Goal: Transaction & Acquisition: Purchase product/service

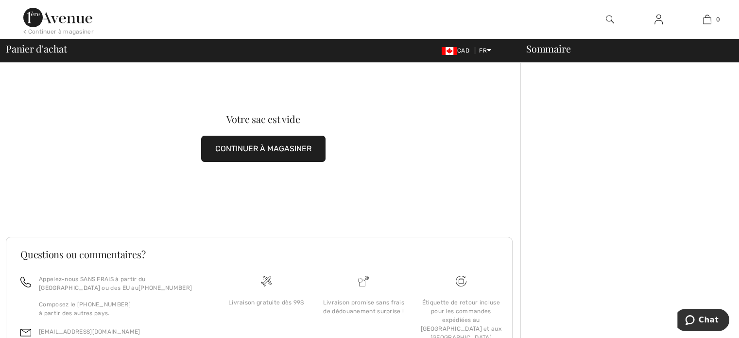
click at [549, 52] on div "Sommaire" at bounding box center [624, 49] width 219 height 10
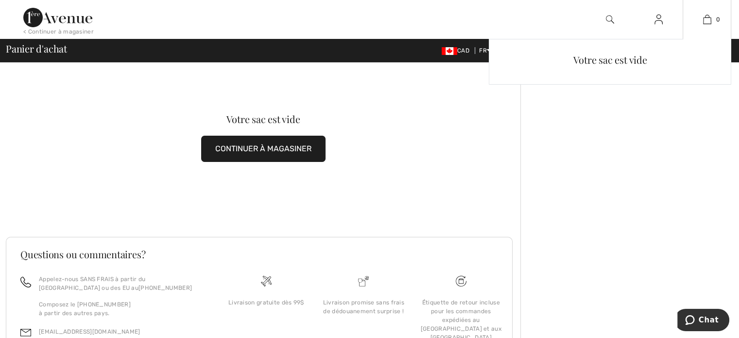
click at [700, 31] on div "0 Votre sac est vide" at bounding box center [707, 19] width 49 height 39
click at [626, 52] on div "Votre sac est vide" at bounding box center [610, 59] width 226 height 25
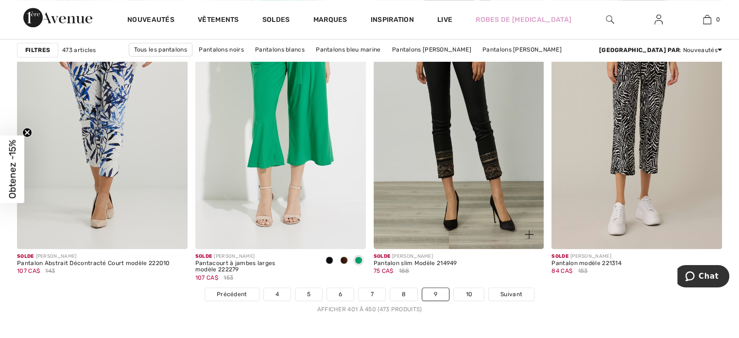
scroll to position [4472, 0]
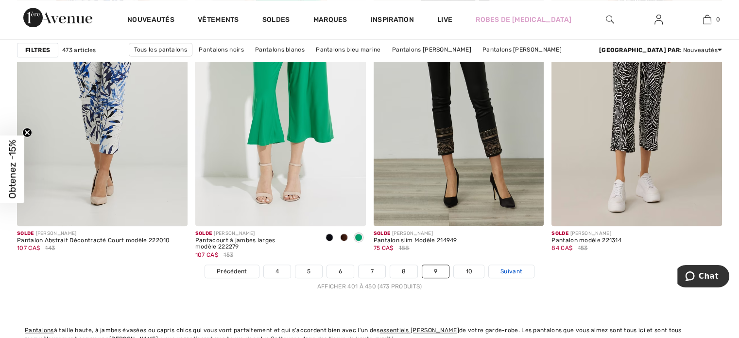
click at [517, 267] on span "Suivant" at bounding box center [512, 271] width 22 height 9
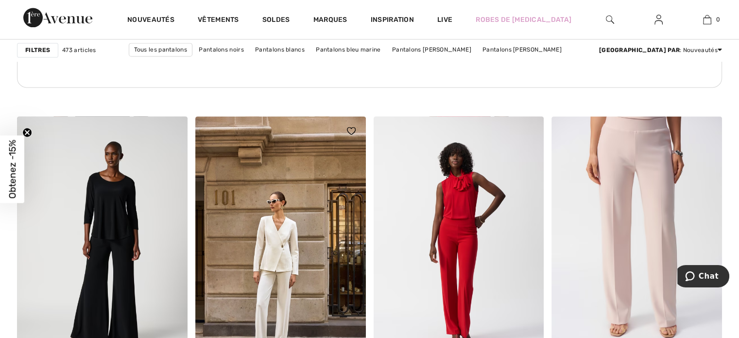
scroll to position [1361, 0]
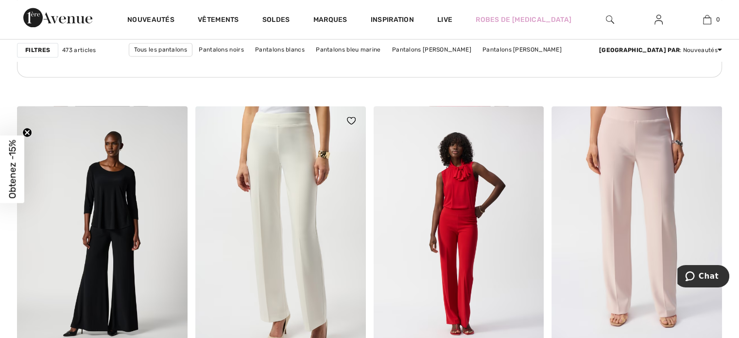
click at [279, 208] on img at bounding box center [280, 234] width 171 height 256
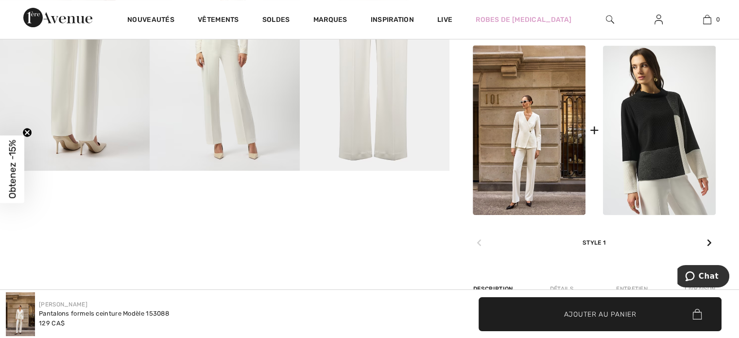
scroll to position [437, 0]
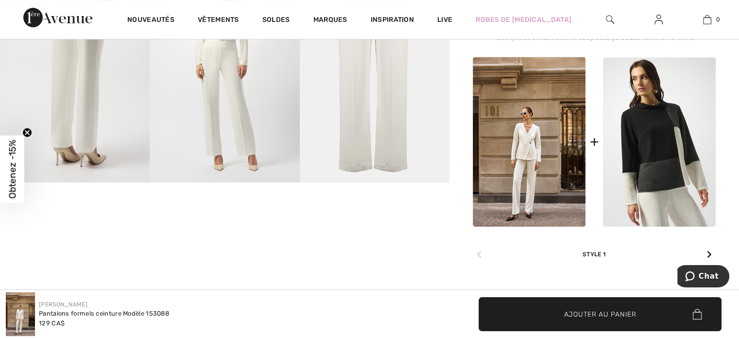
click at [498, 142] on img at bounding box center [529, 142] width 113 height 170
click at [534, 145] on img at bounding box center [529, 142] width 113 height 170
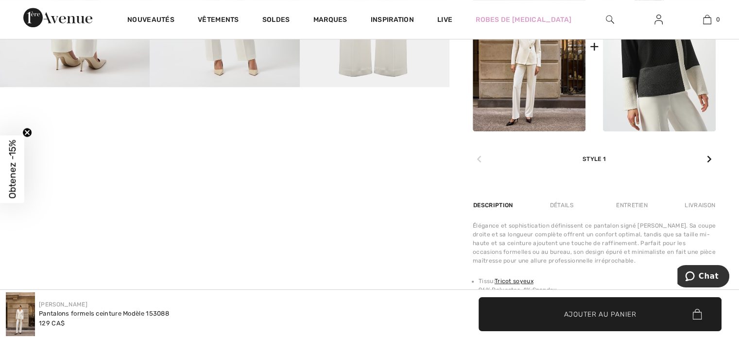
scroll to position [535, 0]
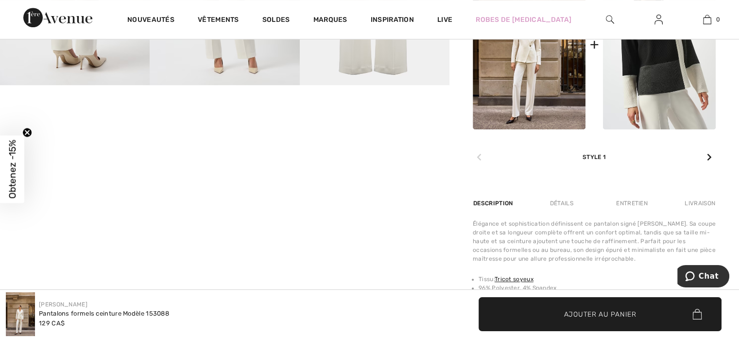
click at [709, 156] on icon at bounding box center [709, 157] width 5 height 8
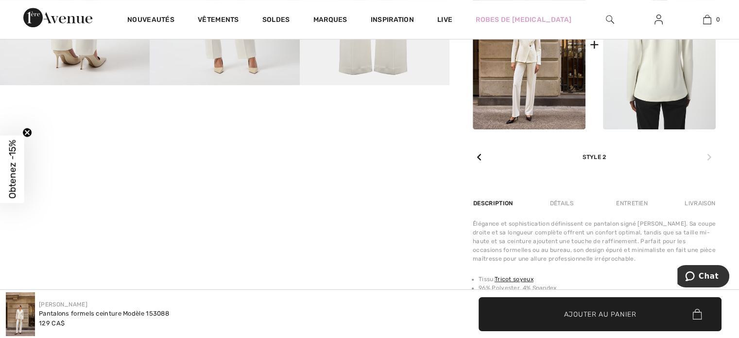
click at [680, 70] on img at bounding box center [659, 44] width 113 height 169
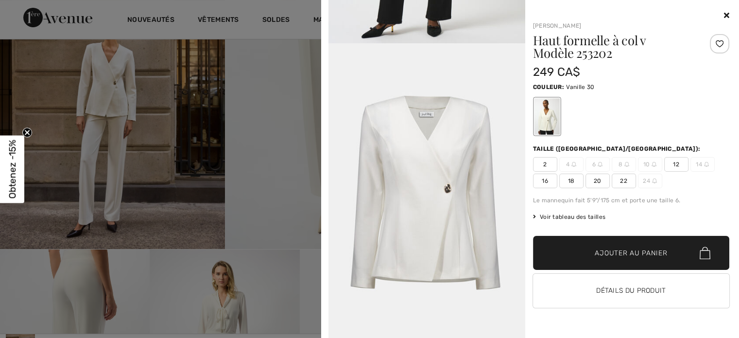
scroll to position [146, 0]
click at [464, 211] on img at bounding box center [427, 190] width 197 height 295
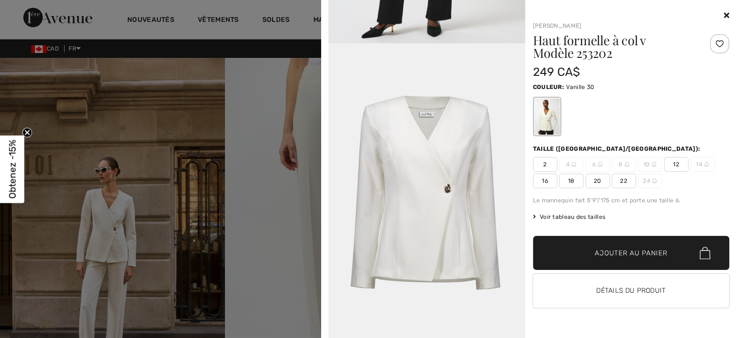
scroll to position [1463, 0]
click at [594, 289] on button "Détails du produit" at bounding box center [631, 291] width 197 height 34
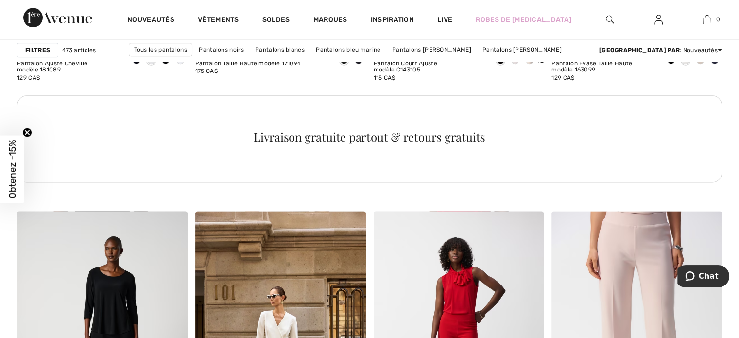
scroll to position [1169, 0]
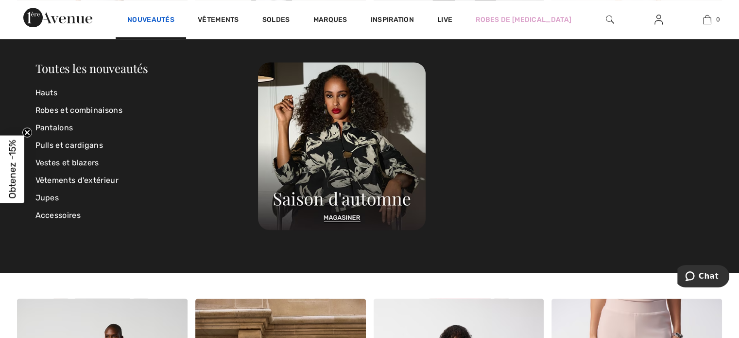
click at [155, 18] on link "Nouveautés" at bounding box center [150, 21] width 47 height 10
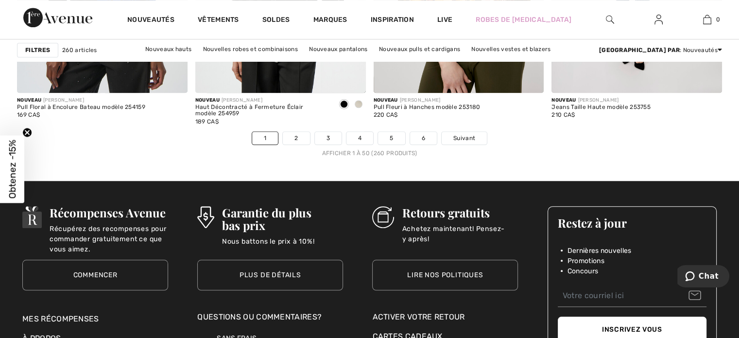
scroll to position [4666, 0]
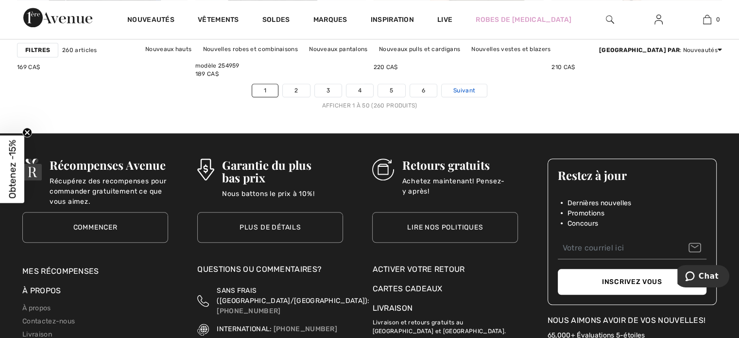
click at [460, 88] on span "Suivant" at bounding box center [465, 90] width 22 height 9
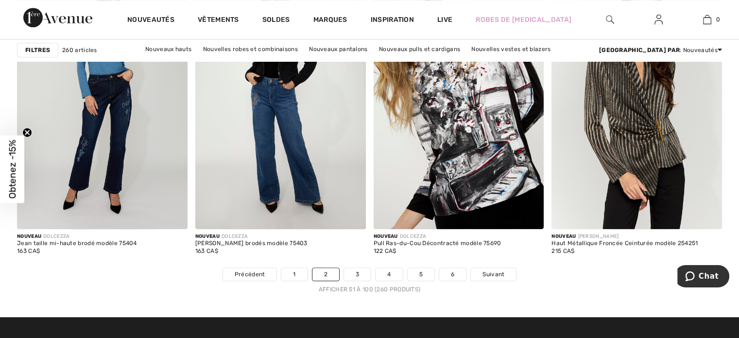
scroll to position [4618, 0]
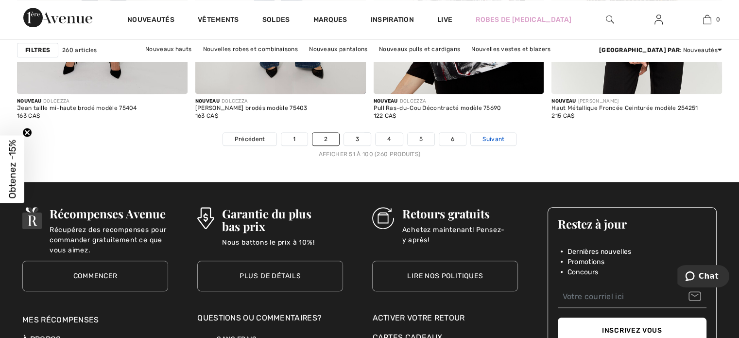
click at [481, 137] on link "Suivant" at bounding box center [493, 139] width 45 height 13
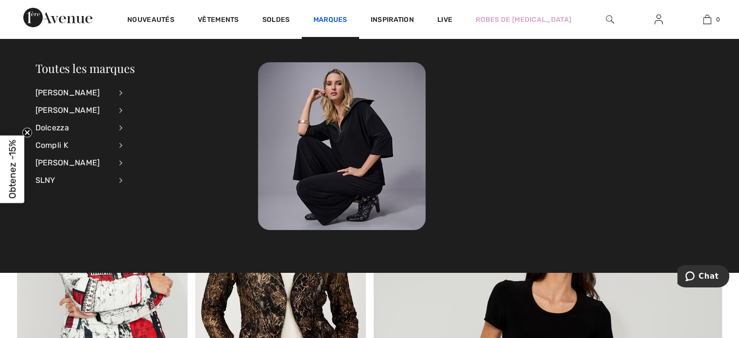
click at [315, 20] on link "Marques" at bounding box center [331, 21] width 34 height 10
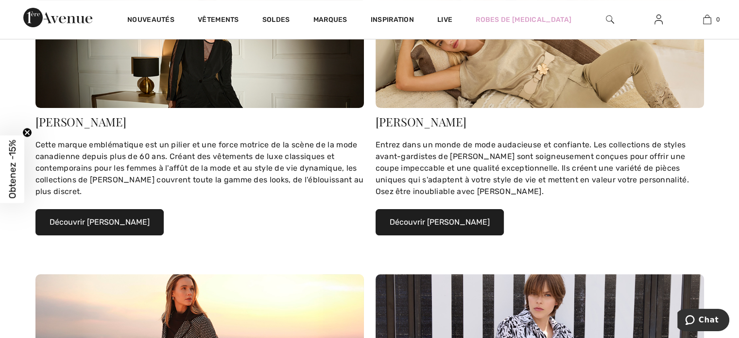
scroll to position [194, 0]
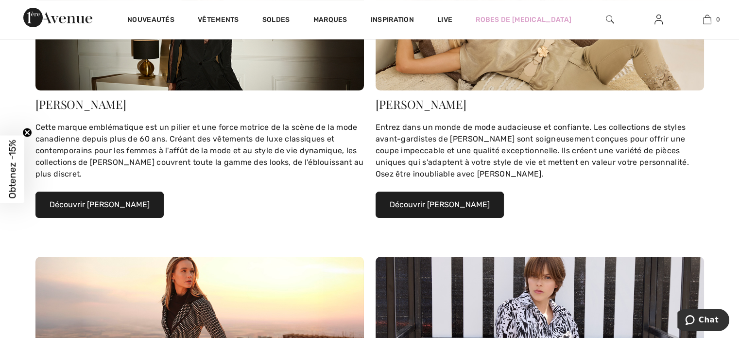
click at [61, 202] on button "Découvrir [PERSON_NAME]" at bounding box center [99, 205] width 128 height 26
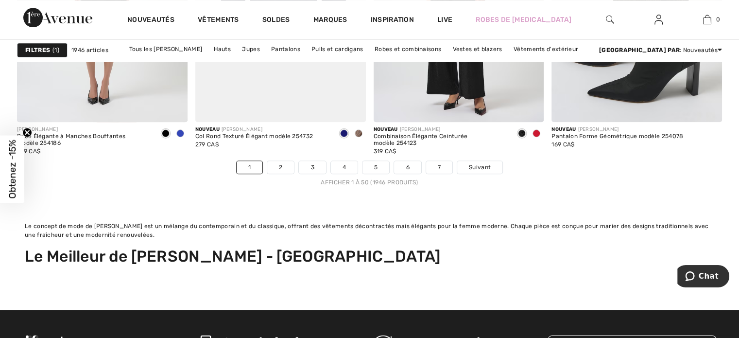
scroll to position [4812, 0]
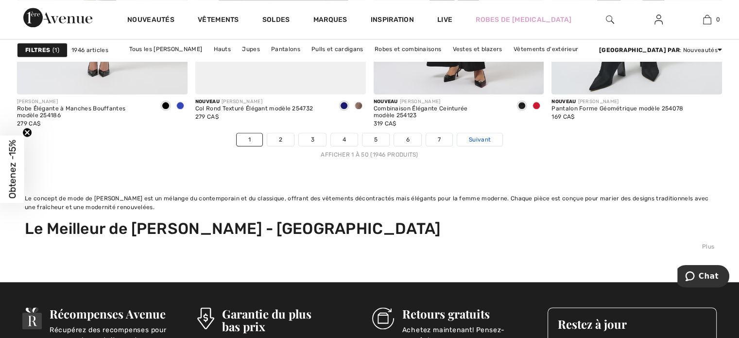
click at [479, 138] on span "Suivant" at bounding box center [480, 139] width 22 height 9
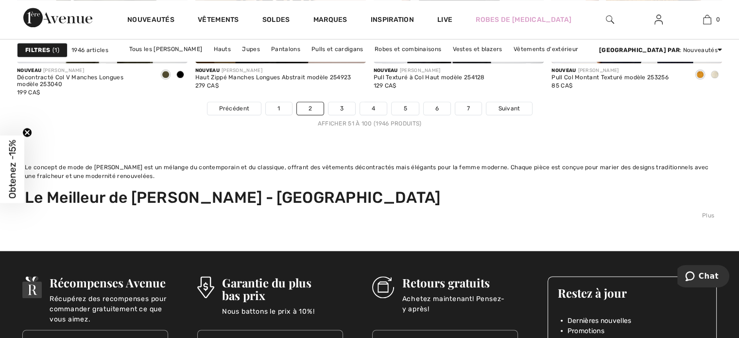
scroll to position [4861, 0]
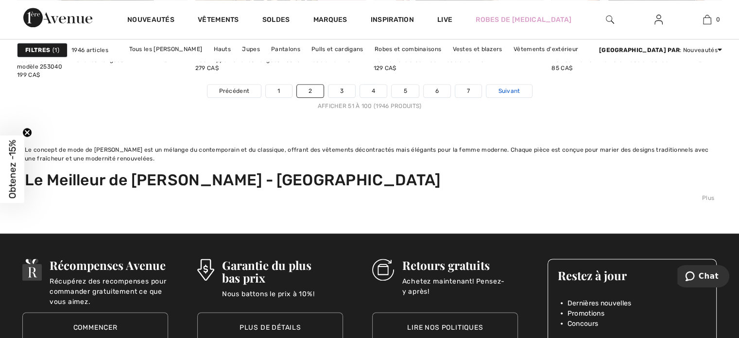
click at [506, 87] on span "Suivant" at bounding box center [509, 91] width 22 height 9
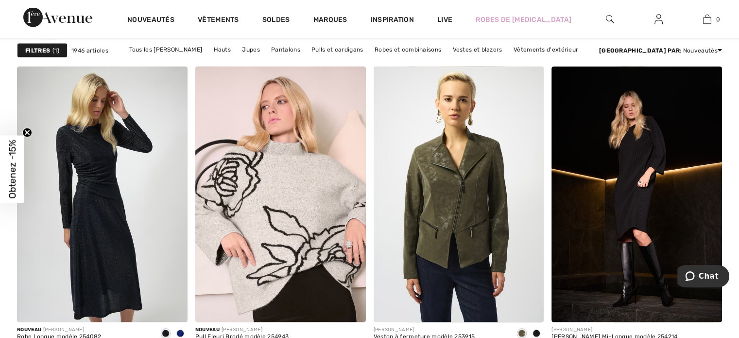
scroll to position [1944, 0]
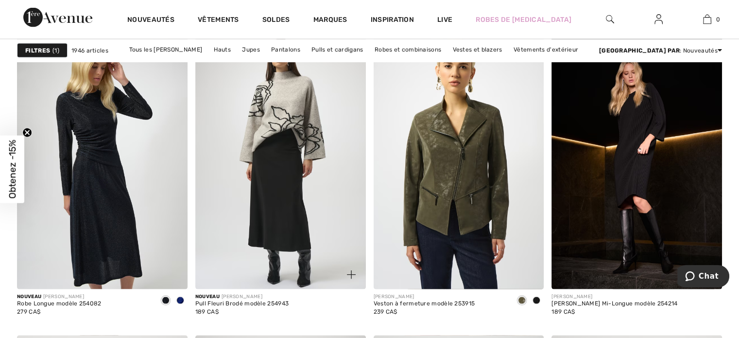
click at [313, 157] on img at bounding box center [280, 162] width 171 height 256
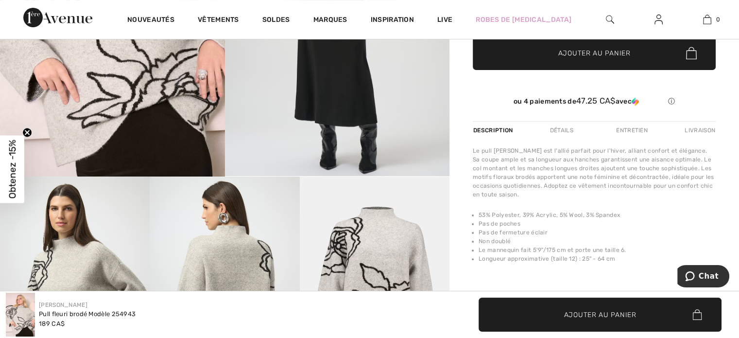
scroll to position [194, 0]
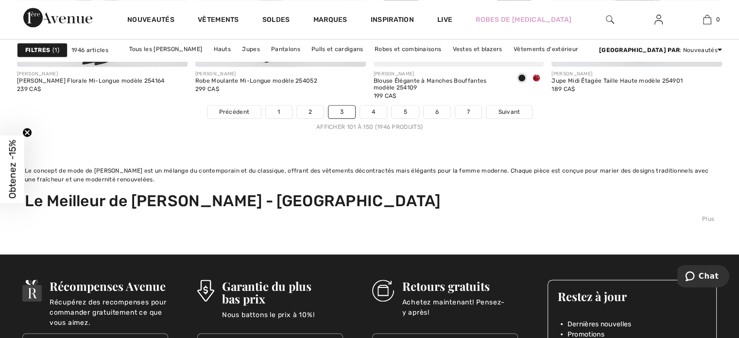
scroll to position [4861, 0]
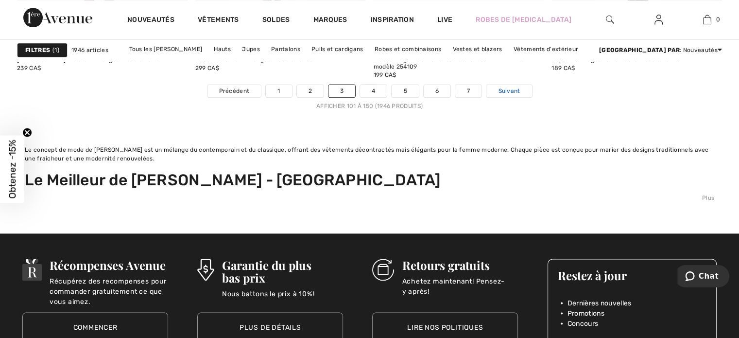
click at [503, 87] on span "Suivant" at bounding box center [509, 91] width 22 height 9
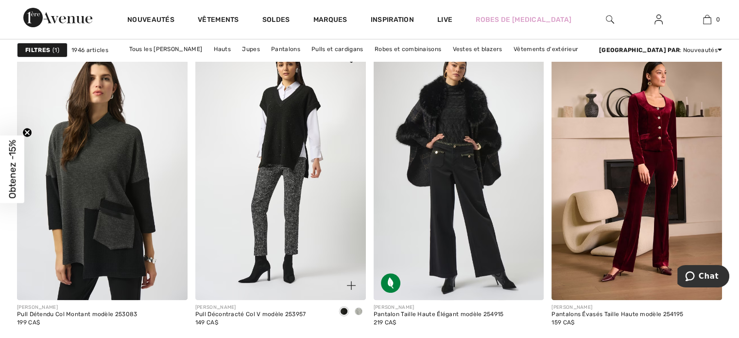
scroll to position [3986, 0]
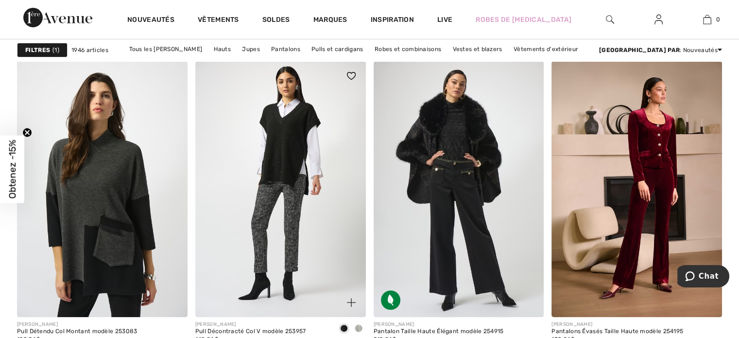
click at [292, 164] on img at bounding box center [280, 189] width 171 height 256
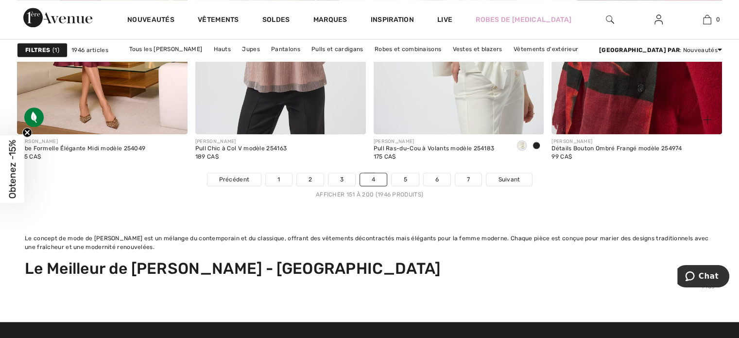
scroll to position [4812, 0]
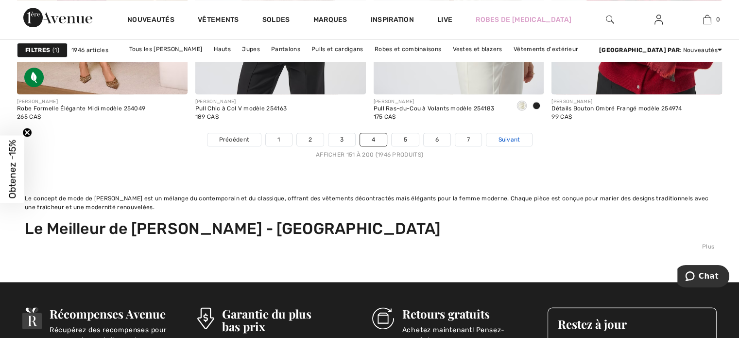
click at [518, 135] on span "Suivant" at bounding box center [509, 139] width 22 height 9
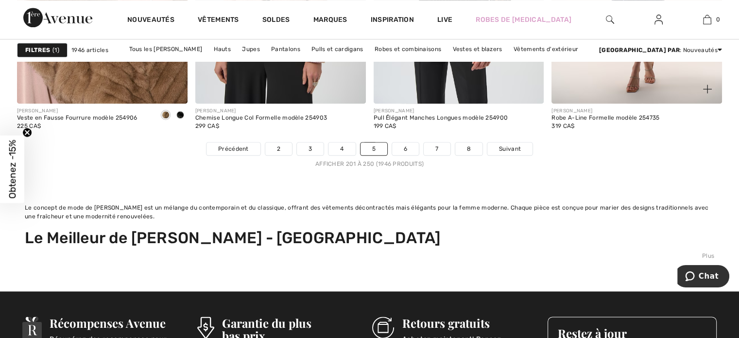
scroll to position [4764, 0]
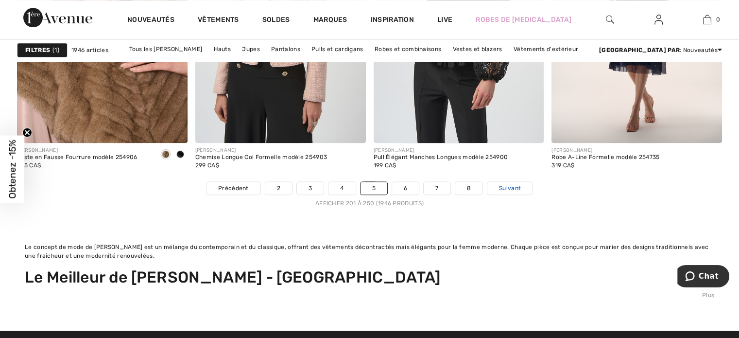
click at [510, 186] on span "Suivant" at bounding box center [510, 188] width 22 height 9
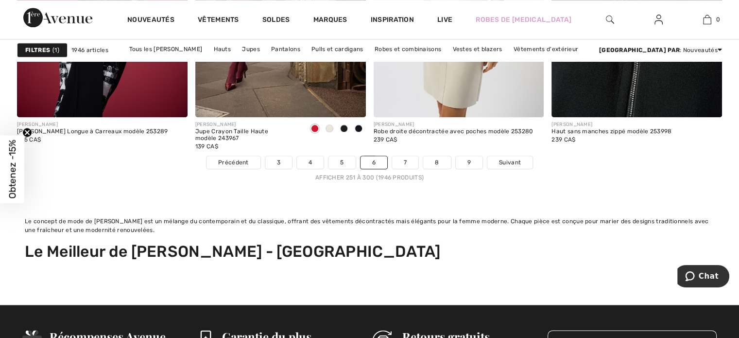
scroll to position [4861, 0]
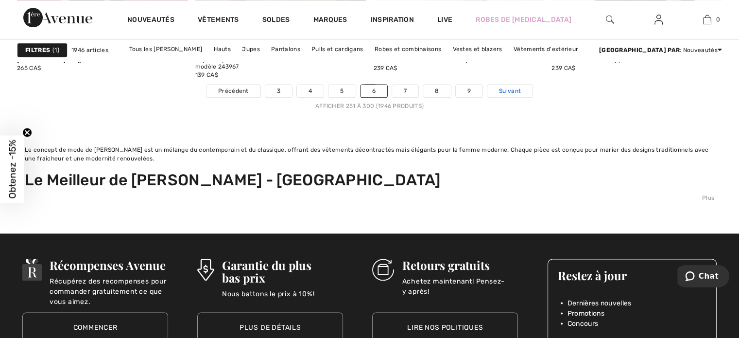
click at [516, 87] on span "Suivant" at bounding box center [510, 91] width 22 height 9
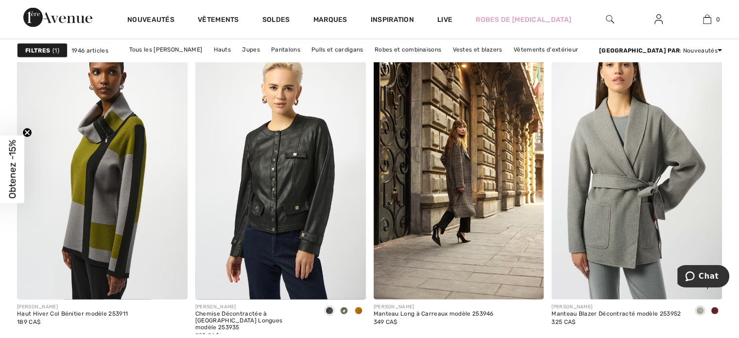
scroll to position [2285, 0]
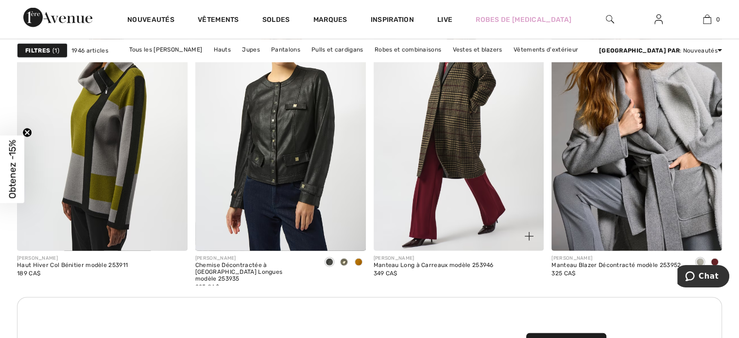
click at [453, 173] on img at bounding box center [459, 123] width 171 height 256
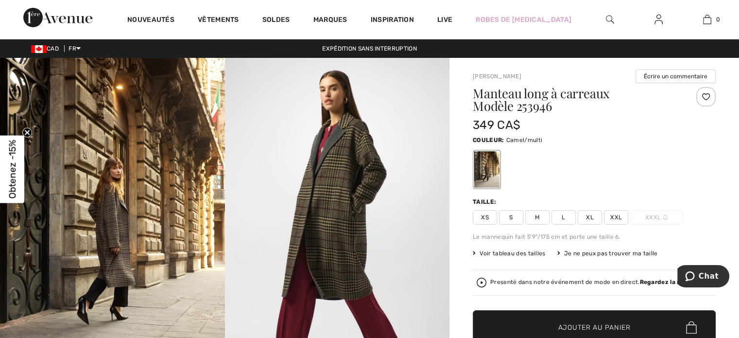
click at [704, 98] on div at bounding box center [706, 96] width 19 height 19
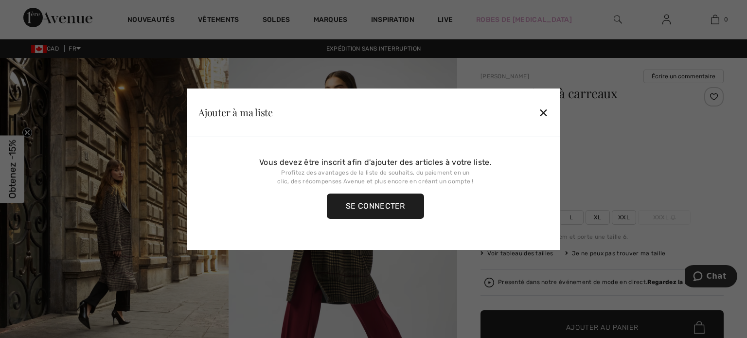
drag, startPoint x: 381, startPoint y: 205, endPoint x: 381, endPoint y: 195, distance: 9.2
click at [381, 204] on div "Se connecter" at bounding box center [375, 205] width 97 height 25
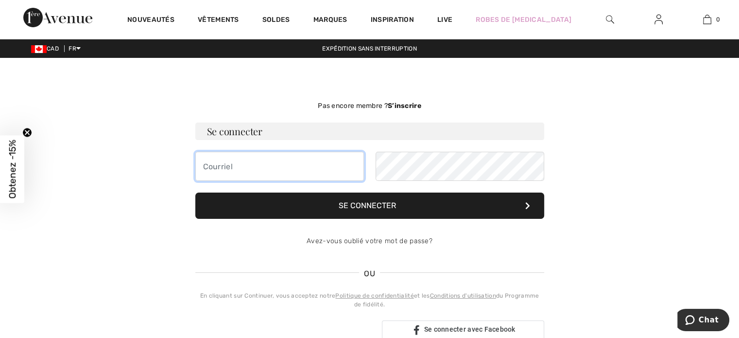
type input "[PERSON_NAME][EMAIL_ADDRESS][DOMAIN_NAME]"
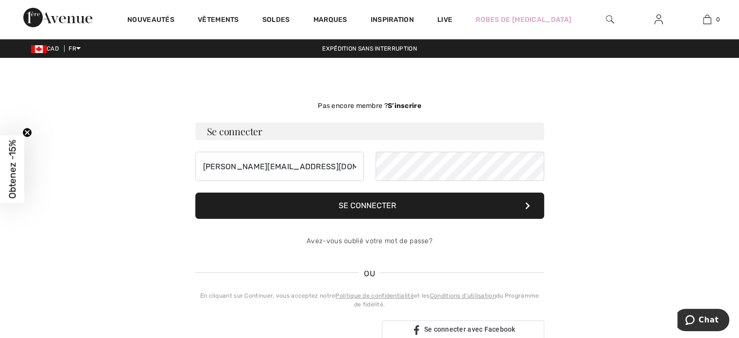
click at [275, 210] on button "Se connecter" at bounding box center [369, 205] width 349 height 26
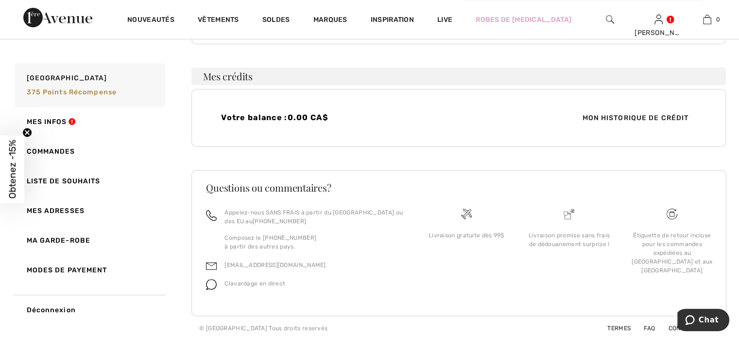
scroll to position [229, 0]
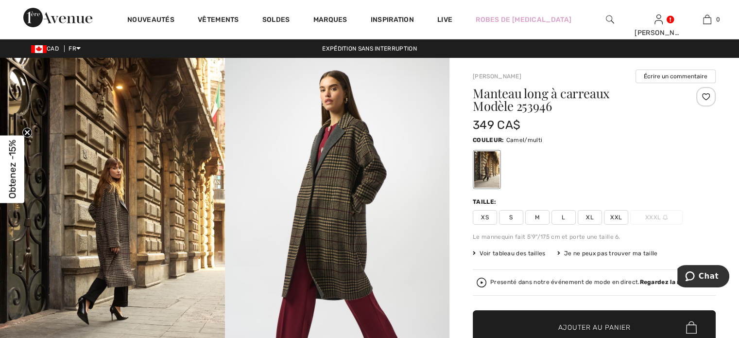
click at [709, 95] on div at bounding box center [706, 96] width 19 height 19
click at [704, 97] on div at bounding box center [706, 96] width 19 height 19
click at [703, 97] on div at bounding box center [706, 96] width 19 height 19
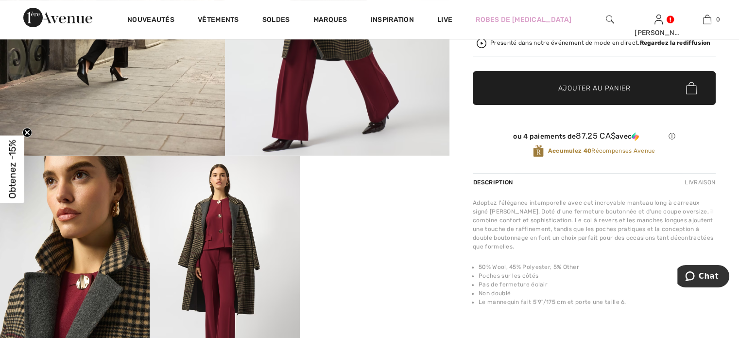
scroll to position [243, 0]
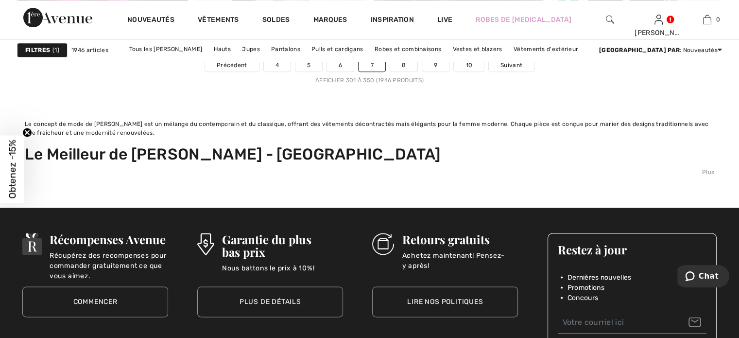
scroll to position [4812, 0]
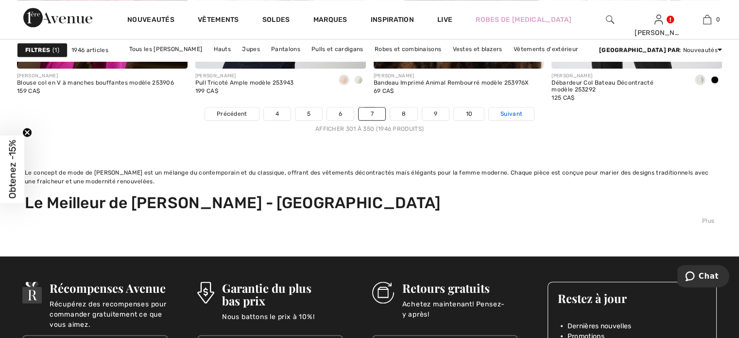
click at [505, 110] on span "Suivant" at bounding box center [512, 113] width 22 height 9
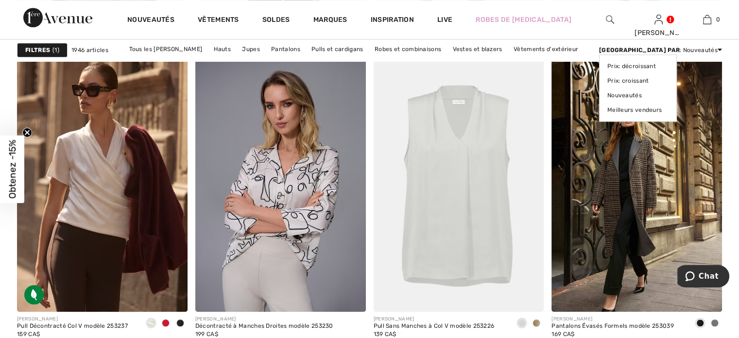
scroll to position [4618, 0]
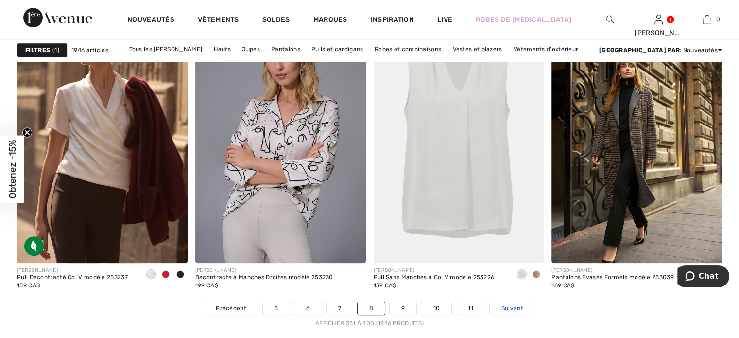
click at [507, 302] on link "Suivant" at bounding box center [512, 308] width 45 height 13
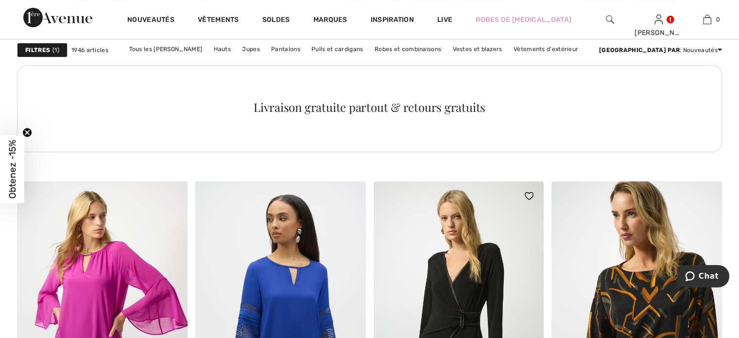
scroll to position [3937, 0]
